Goal: Task Accomplishment & Management: Manage account settings

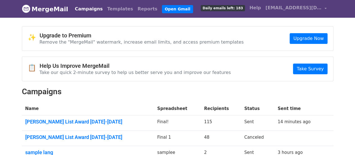
scroll to position [28, 0]
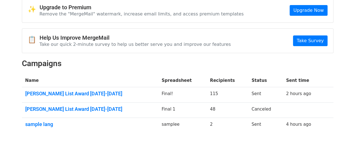
scroll to position [55, 0]
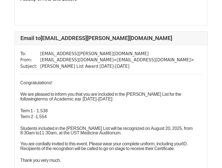
scroll to position [224, 0]
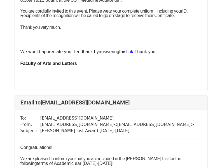
drag, startPoint x: 112, startPoint y: 60, endPoint x: 109, endPoint y: 176, distance: 116.2
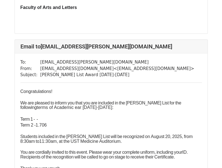
scroll to position [5741, 0]
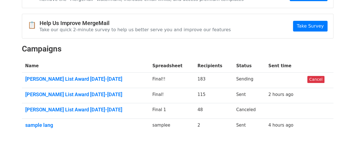
scroll to position [70, 0]
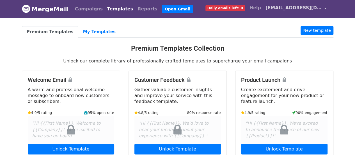
click at [305, 16] on nav "MergeMail Campaigns Templates Reports Open Gmail Daily emails left: 0 Help [EMA…" at bounding box center [177, 9] width 311 height 18
click at [306, 12] on link "[EMAIL_ADDRESS][DOMAIN_NAME]" at bounding box center [296, 8] width 66 height 13
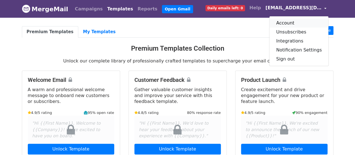
click at [291, 22] on link "Account" at bounding box center [298, 23] width 59 height 9
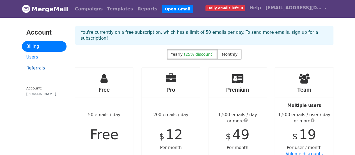
click at [53, 64] on link "Referrals" at bounding box center [44, 68] width 45 height 11
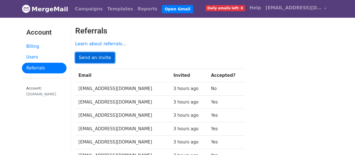
click at [94, 56] on link "Send an invite" at bounding box center [95, 57] width 40 height 11
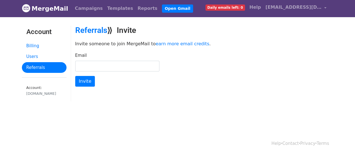
scroll to position [1, 0]
type input "mailmerged123@gmail.com"
click at [75, 76] on input "Invite" at bounding box center [85, 81] width 20 height 11
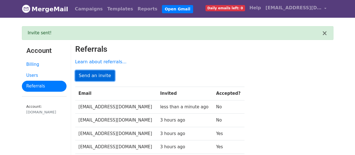
click at [89, 78] on link "Send an invite" at bounding box center [95, 75] width 40 height 11
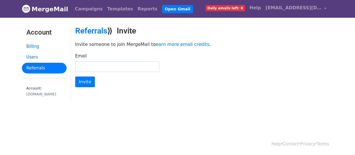
click at [102, 65] on input "Email" at bounding box center [117, 66] width 84 height 11
type input "[EMAIL_ADDRESS][DOMAIN_NAME]"
click at [75, 76] on input "Invite" at bounding box center [85, 81] width 20 height 11
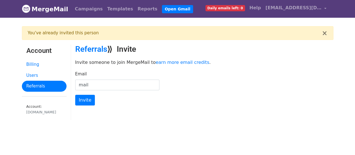
click at [103, 82] on input "mail" at bounding box center [117, 84] width 84 height 11
click at [104, 84] on input "mail" at bounding box center [117, 84] width 84 height 11
click at [139, 87] on input "[EMAIL_ADDRESS][DOMAIN_NAME]" at bounding box center [117, 84] width 84 height 11
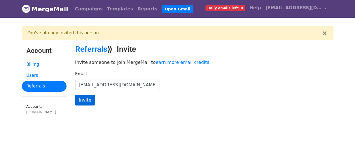
type input "[EMAIL_ADDRESS][DOMAIN_NAME]"
click at [83, 100] on input "Invite" at bounding box center [85, 100] width 20 height 11
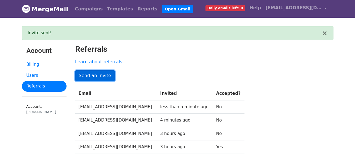
click at [96, 74] on link "Send an invite" at bounding box center [95, 75] width 40 height 11
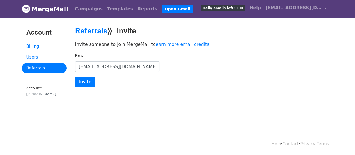
type input "mergedmail9@gmail.com"
click at [75, 76] on input "Invite" at bounding box center [85, 81] width 20 height 11
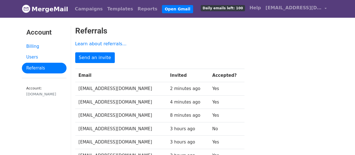
click at [245, 7] on span "Daily emails left: 100" at bounding box center [223, 8] width 44 height 6
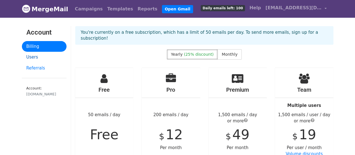
click at [43, 57] on link "Users" at bounding box center [44, 57] width 45 height 11
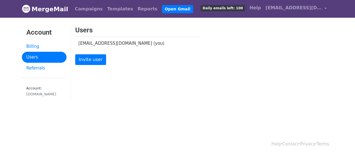
click at [245, 7] on span "Daily emails left: 100" at bounding box center [223, 8] width 44 height 6
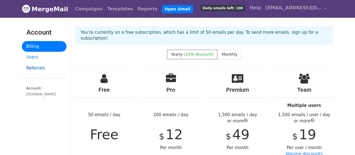
click at [42, 67] on link "Referrals" at bounding box center [44, 68] width 45 height 11
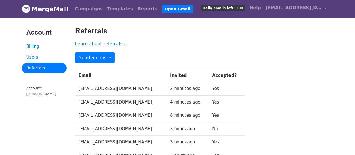
click at [238, 6] on span "Daily emails left: 100" at bounding box center [223, 8] width 44 height 6
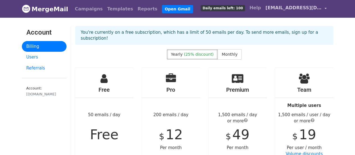
click at [297, 10] on span "[EMAIL_ADDRESS][DOMAIN_NAME]" at bounding box center [293, 7] width 56 height 7
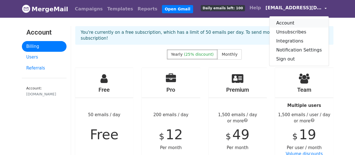
click at [288, 23] on link "Account" at bounding box center [298, 23] width 59 height 9
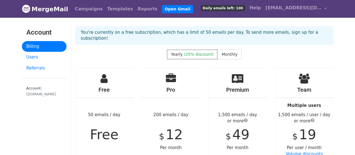
click at [37, 34] on h3 "Account" at bounding box center [44, 32] width 36 height 8
click at [34, 67] on link "Referrals" at bounding box center [44, 68] width 45 height 11
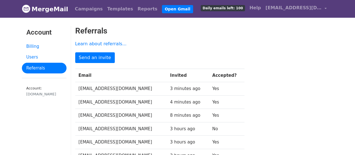
click at [239, 9] on span "Daily emails left: 100" at bounding box center [223, 8] width 44 height 6
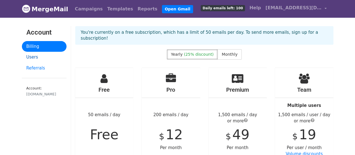
click at [48, 57] on link "Users" at bounding box center [44, 57] width 45 height 11
click at [46, 63] on link "Referrals" at bounding box center [44, 68] width 45 height 11
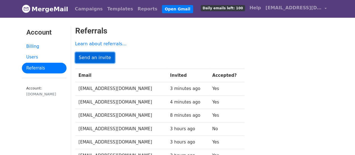
click at [98, 53] on link "Send an invite" at bounding box center [95, 57] width 40 height 11
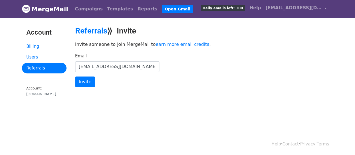
type input "lastmailmerge@gmail.com"
click at [75, 76] on input "Invite" at bounding box center [85, 81] width 20 height 11
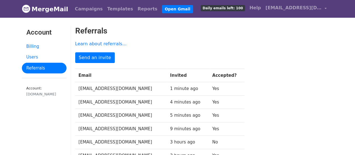
click at [245, 8] on span "Daily emails left: 100" at bounding box center [223, 8] width 44 height 6
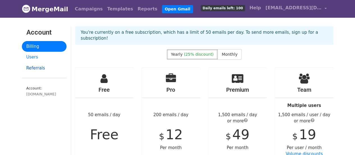
click at [51, 65] on link "Referrals" at bounding box center [44, 68] width 45 height 11
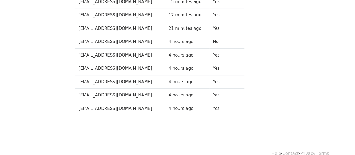
scroll to position [109, 0]
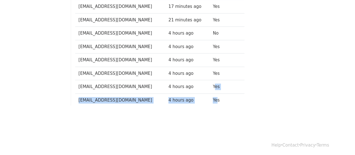
drag, startPoint x: 219, startPoint y: 98, endPoint x: 217, endPoint y: 89, distance: 8.6
click at [217, 89] on tbody "Email Invited Accepted? [EMAIL_ADDRESS][DOMAIN_NAME] 12 minutes ago Yes [EMAIL_…" at bounding box center [159, 33] width 169 height 146
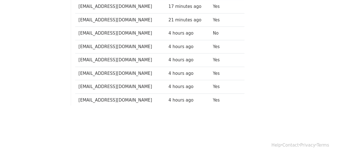
click at [220, 96] on td "Yes" at bounding box center [226, 99] width 35 height 13
click at [220, 86] on td "Yes" at bounding box center [226, 86] width 35 height 13
click at [215, 72] on td "Yes" at bounding box center [226, 72] width 35 height 13
drag, startPoint x: 218, startPoint y: 60, endPoint x: 219, endPoint y: 57, distance: 3.0
click at [218, 60] on td "Yes" at bounding box center [226, 59] width 35 height 13
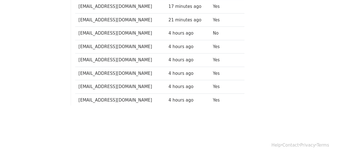
drag, startPoint x: 219, startPoint y: 50, endPoint x: 212, endPoint y: 36, distance: 15.6
click at [219, 49] on td "Yes" at bounding box center [226, 46] width 35 height 13
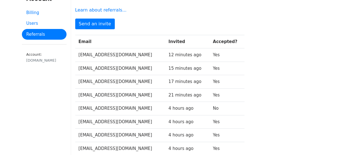
scroll to position [0, 0]
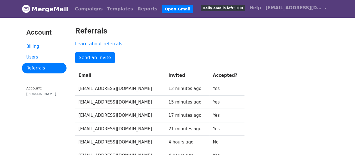
click at [238, 11] on span "Daily emails left: 100" at bounding box center [223, 8] width 44 height 6
